Goal: Task Accomplishment & Management: Manage account settings

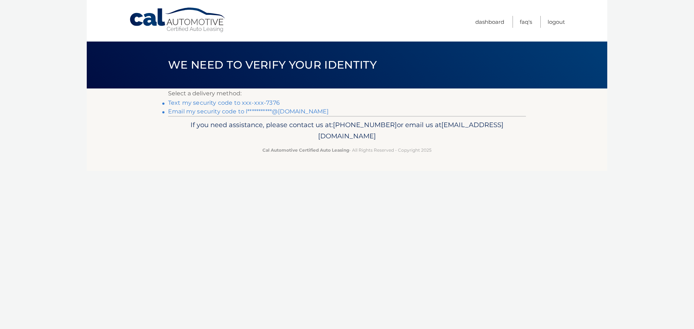
click at [223, 102] on link "Text my security code to xxx-xxx-7376" at bounding box center [224, 102] width 112 height 7
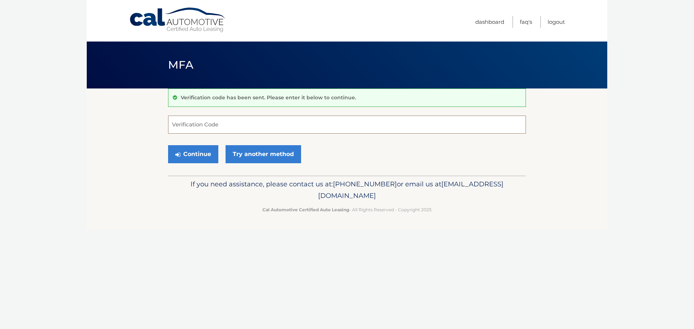
click at [219, 118] on input "Verification Code" at bounding box center [347, 125] width 358 height 18
type input "988331"
click at [201, 158] on button "Continue" at bounding box center [193, 154] width 50 height 18
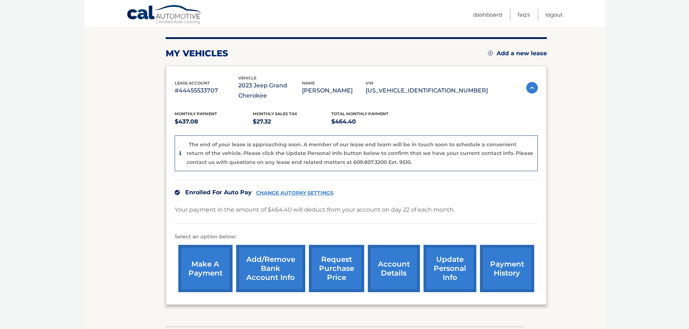
scroll to position [136, 0]
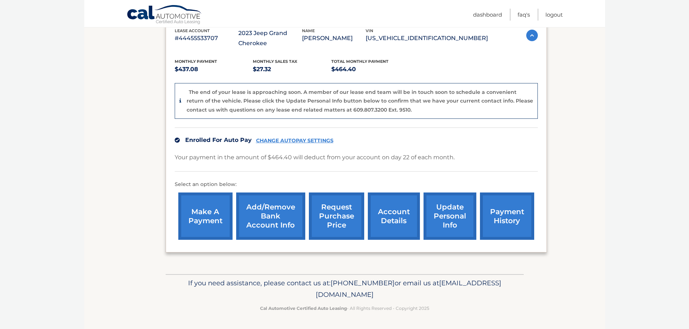
click at [208, 226] on link "make a payment" at bounding box center [205, 216] width 54 height 47
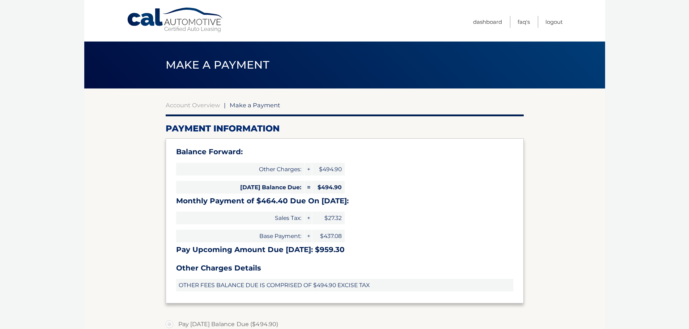
select select "ZTJjZWI3OTEtYTcyNC00NWNlLTllNDgtYmE1YzBhZTFiZmI4"
click at [174, 104] on link "Account Overview" at bounding box center [193, 105] width 54 height 7
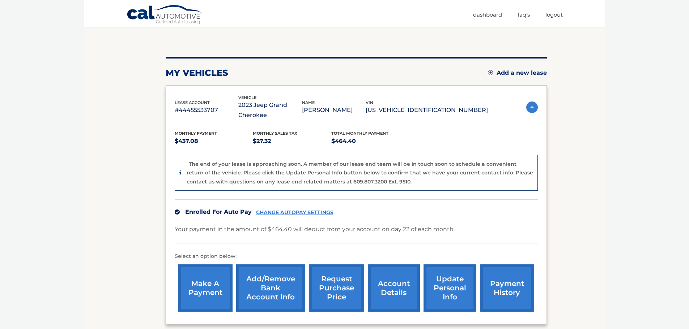
scroll to position [72, 0]
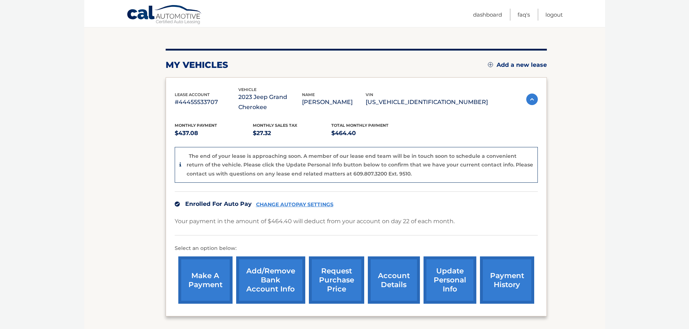
click at [389, 282] on link "account details" at bounding box center [394, 280] width 52 height 47
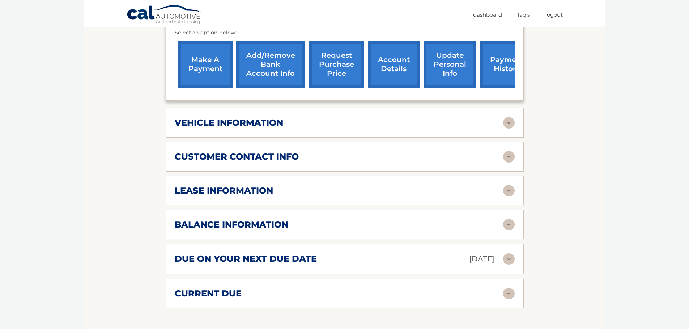
scroll to position [289, 0]
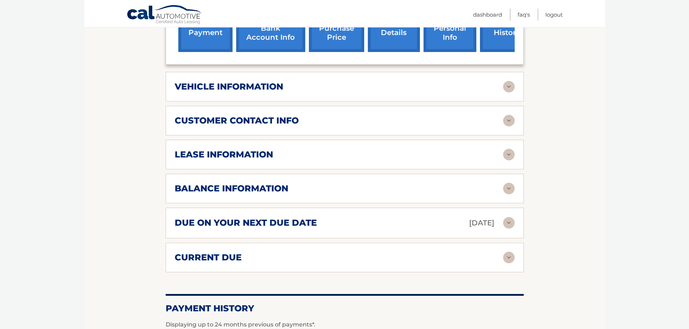
click at [507, 155] on img at bounding box center [509, 155] width 12 height 12
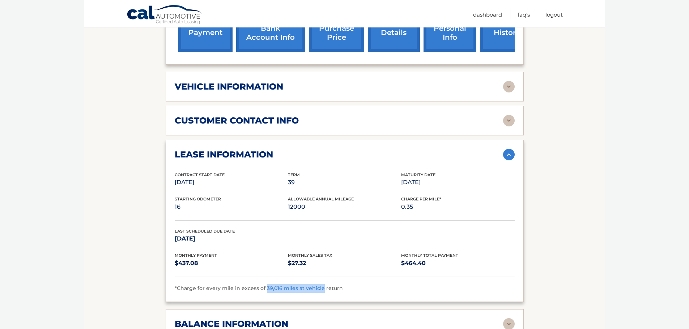
drag, startPoint x: 263, startPoint y: 288, endPoint x: 320, endPoint y: 288, distance: 57.1
click at [320, 288] on span "*Charge for every mile in excess of 39,016 miles at vehicle return" at bounding box center [259, 288] width 168 height 7
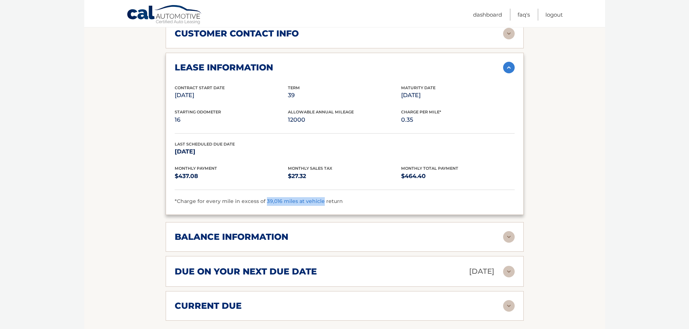
scroll to position [398, 0]
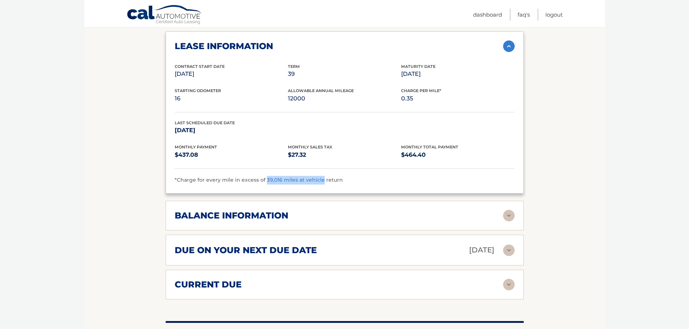
click at [509, 216] on img at bounding box center [509, 216] width 12 height 12
